Goal: Task Accomplishment & Management: Use online tool/utility

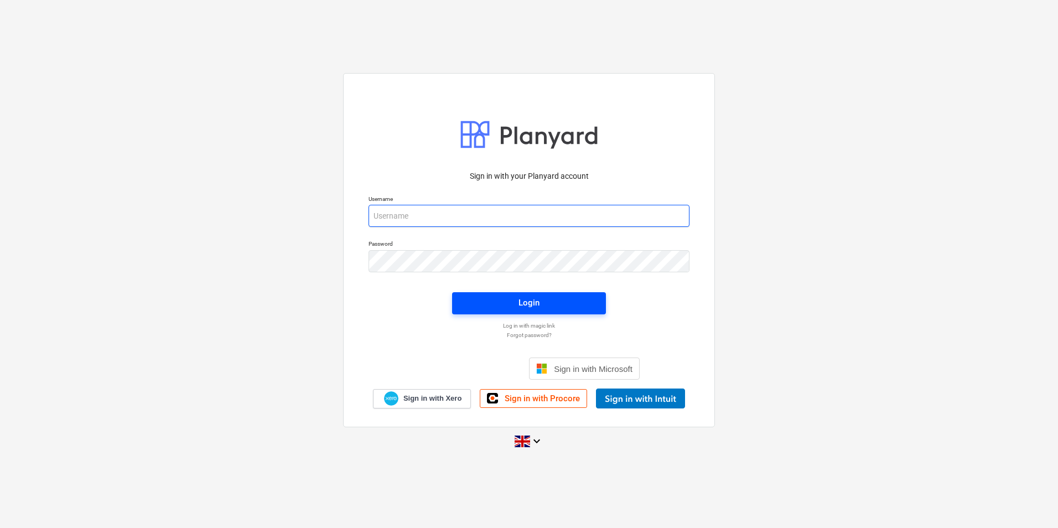
type input "[PERSON_NAME][EMAIL_ADDRESS][PERSON_NAME][DOMAIN_NAME]"
click at [562, 304] on span "Login" at bounding box center [528, 302] width 127 height 14
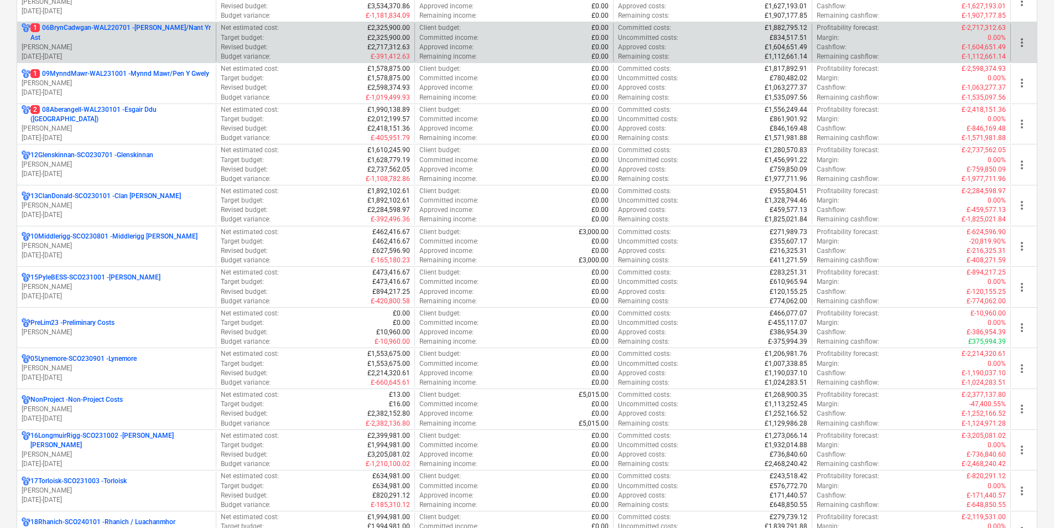
scroll to position [719, 0]
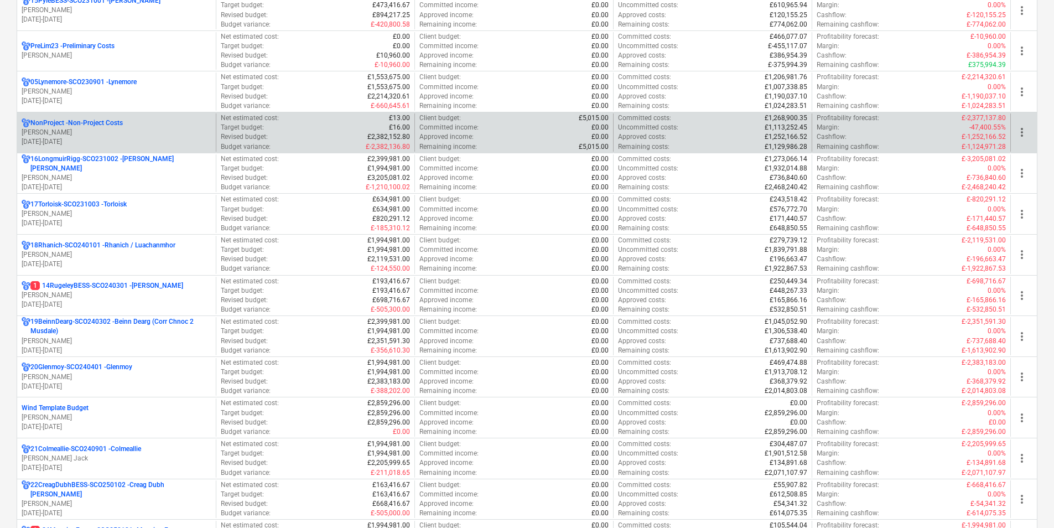
click at [124, 137] on p "[DATE] - [DATE]" at bounding box center [117, 141] width 190 height 9
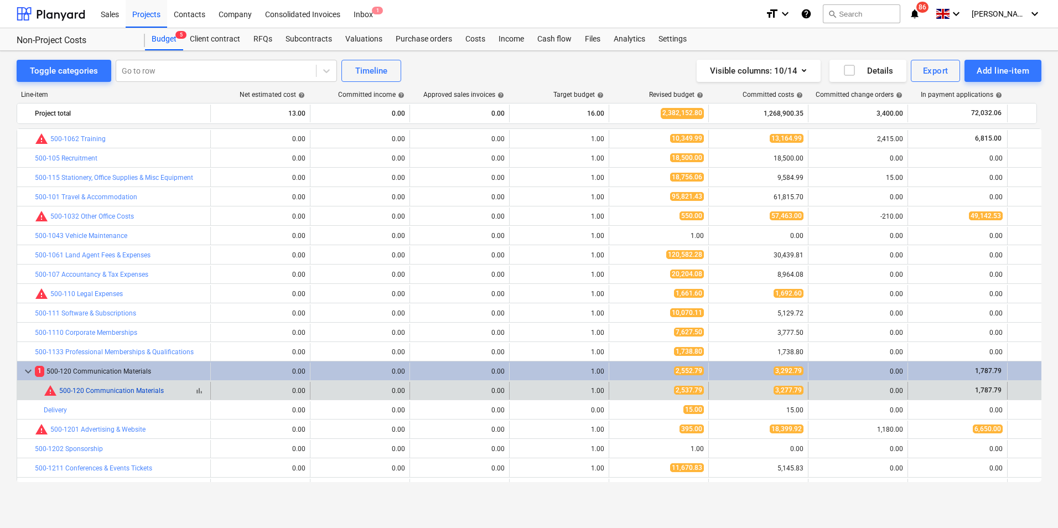
click at [132, 389] on link "500-120 Communication Materials" at bounding box center [111, 391] width 105 height 8
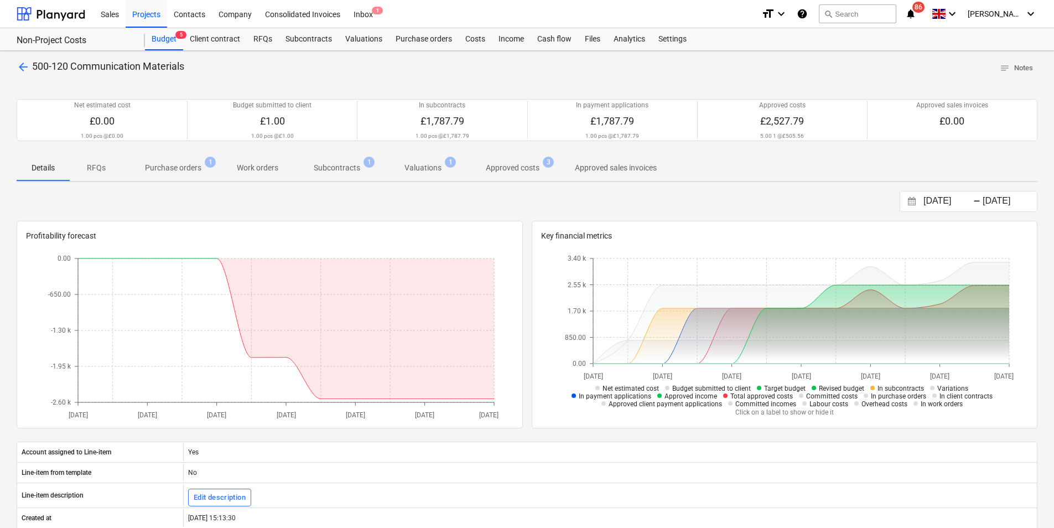
click at [343, 170] on p "Subcontracts" at bounding box center [337, 168] width 46 height 12
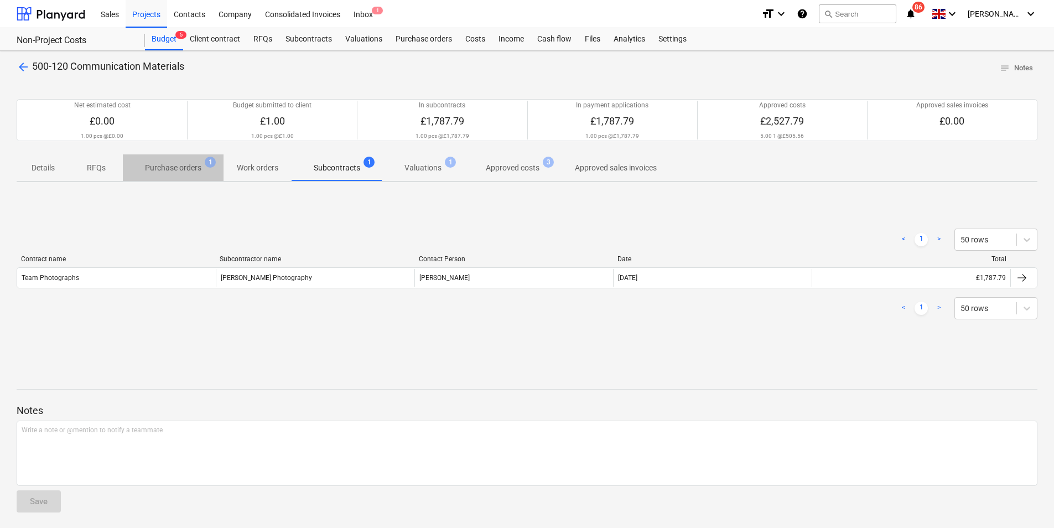
click at [185, 163] on p "Purchase orders" at bounding box center [173, 168] width 56 height 12
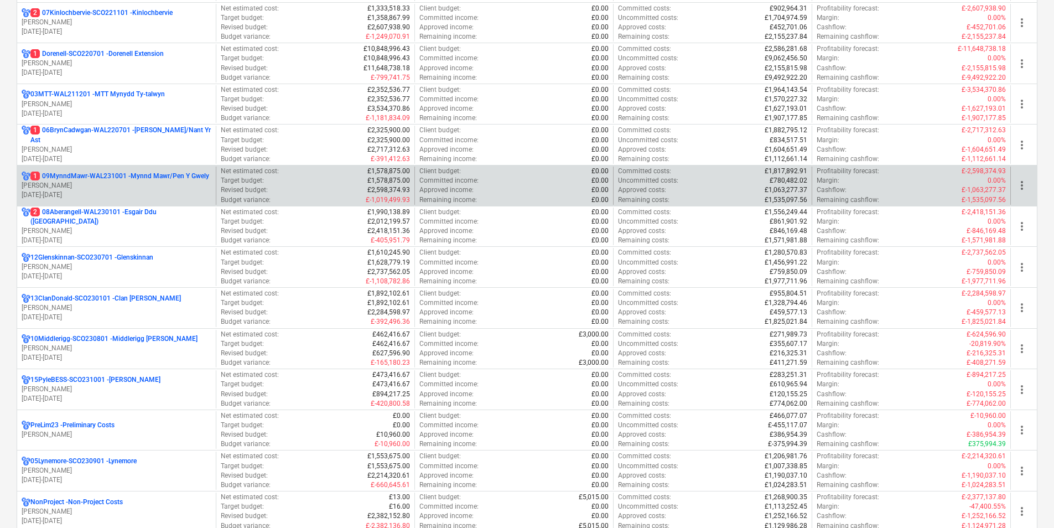
scroll to position [387, 0]
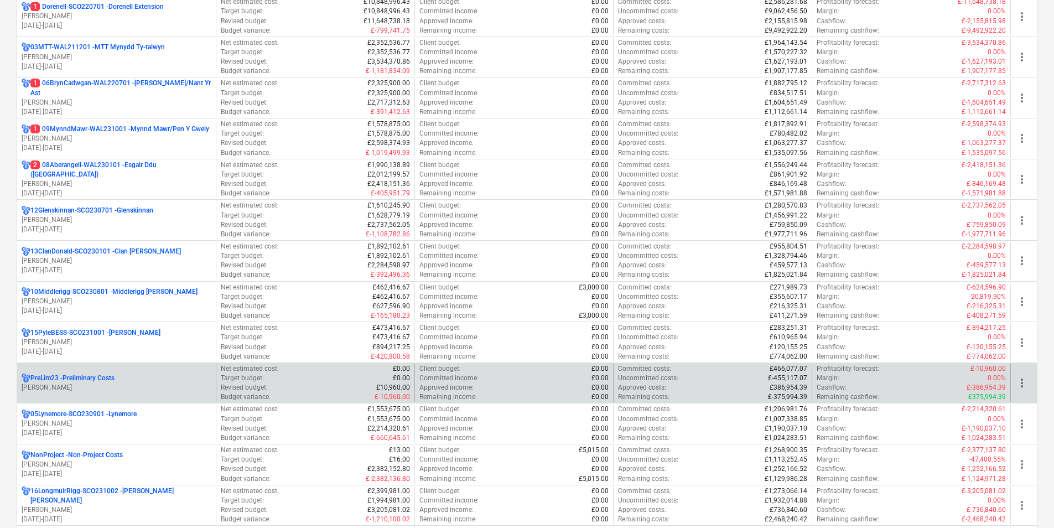
click at [124, 376] on div "PreLim23 - Preliminary Costs" at bounding box center [117, 377] width 190 height 9
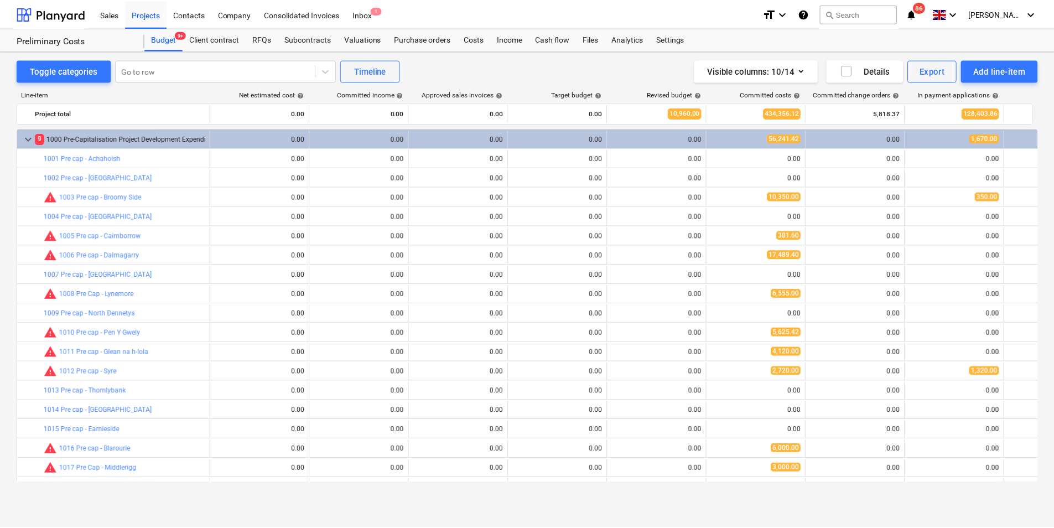
scroll to position [53, 0]
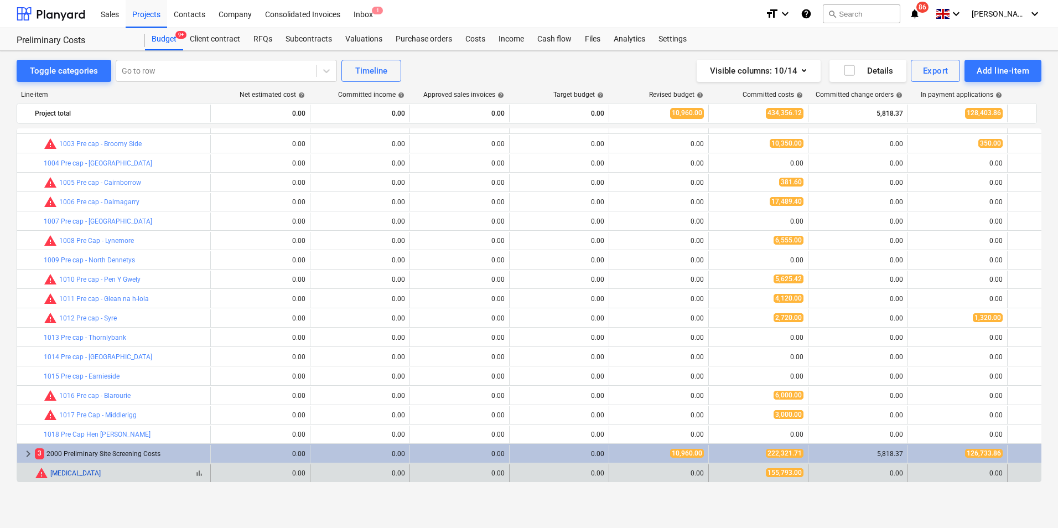
click at [58, 470] on link "[MEDICAL_DATA]" at bounding box center [75, 473] width 50 height 8
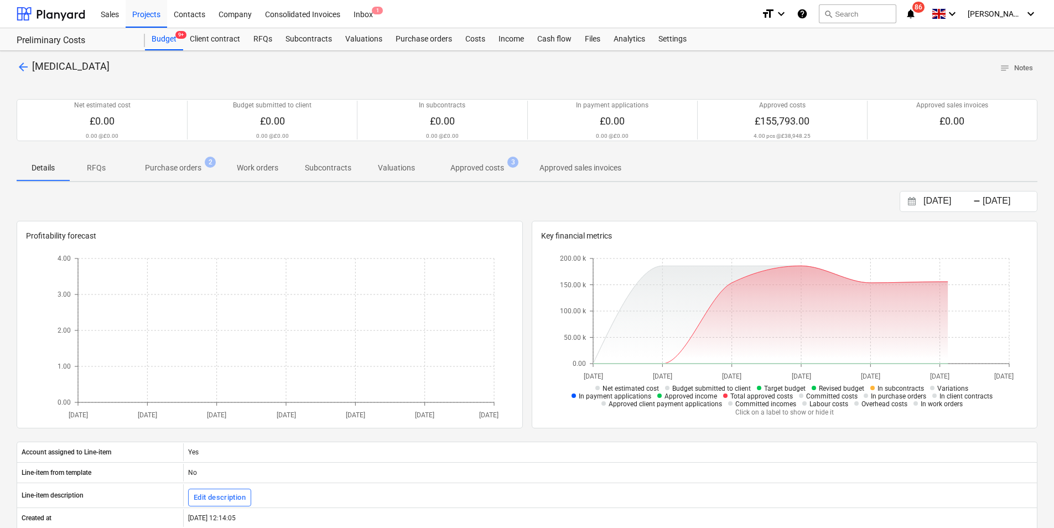
click at [164, 160] on span "Purchase orders 2" at bounding box center [173, 168] width 101 height 20
click at [876, 17] on button "search Search" at bounding box center [857, 13] width 77 height 19
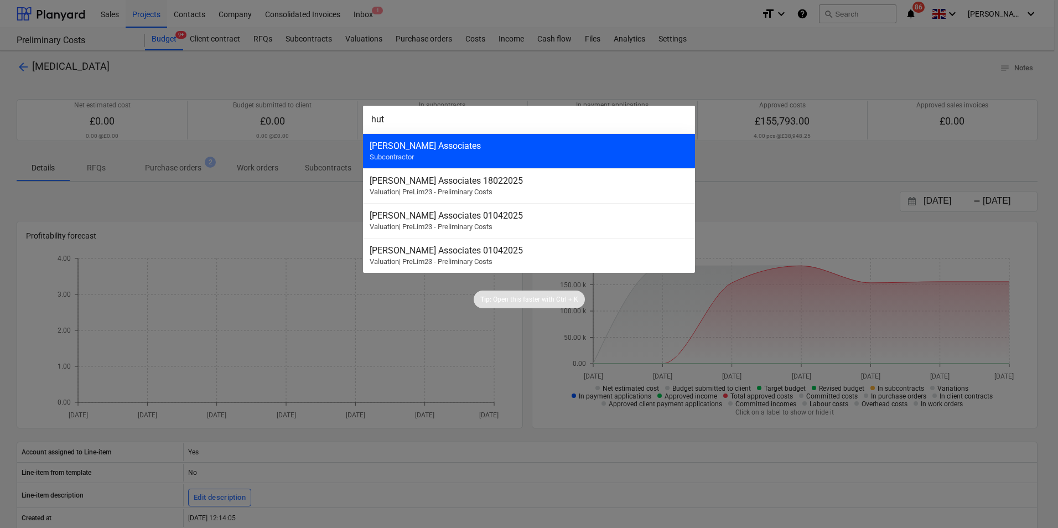
type input "hut"
click at [431, 151] on div "[PERSON_NAME] Associates" at bounding box center [529, 146] width 319 height 11
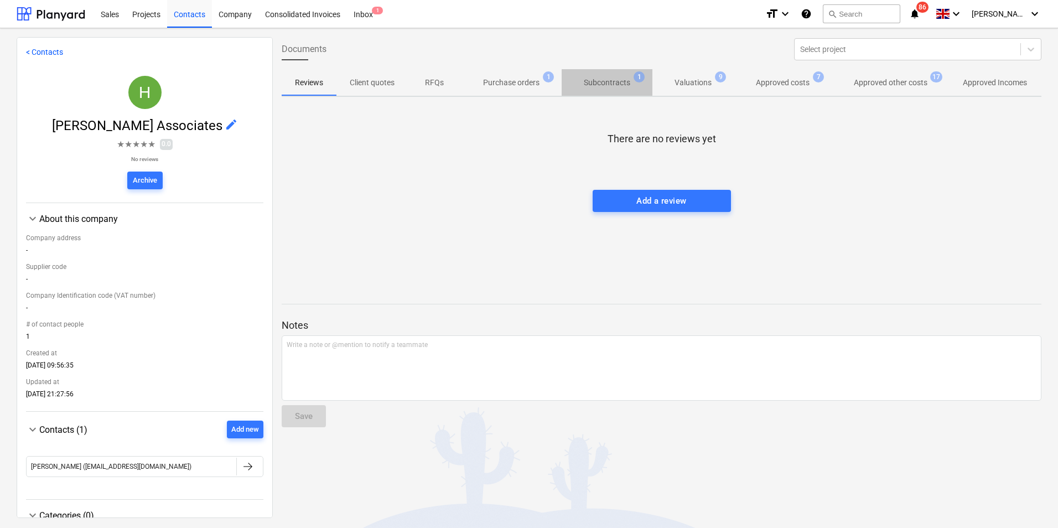
click at [605, 79] on p "Subcontracts" at bounding box center [607, 83] width 46 height 12
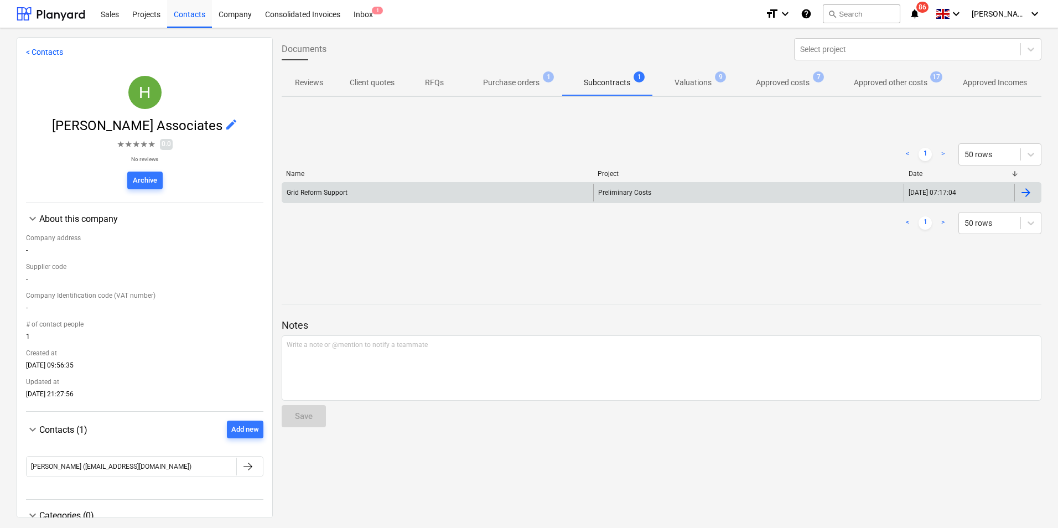
click at [332, 194] on div "Grid Reform Support" at bounding box center [317, 193] width 61 height 8
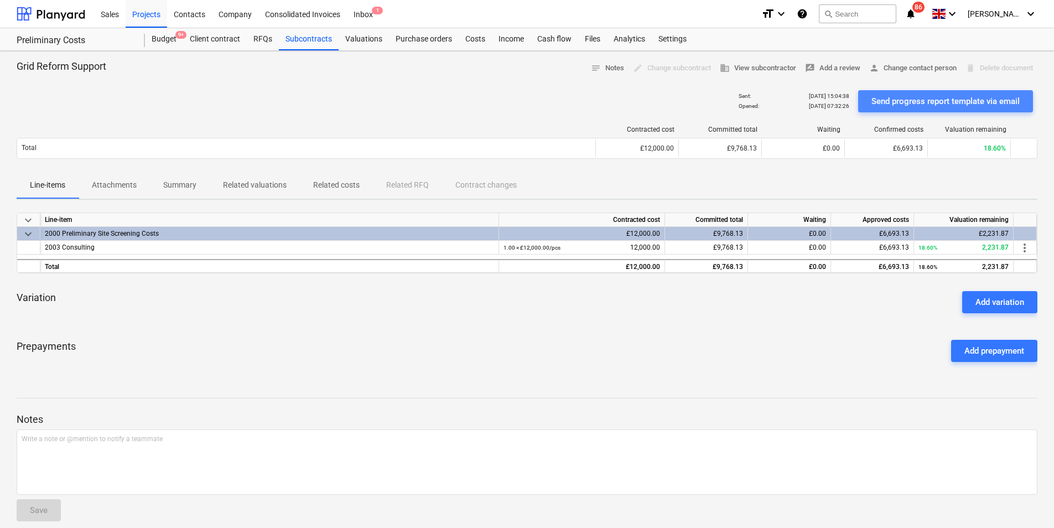
click at [960, 98] on div "Send progress report template via email" at bounding box center [945, 101] width 148 height 14
